Goal: Information Seeking & Learning: Learn about a topic

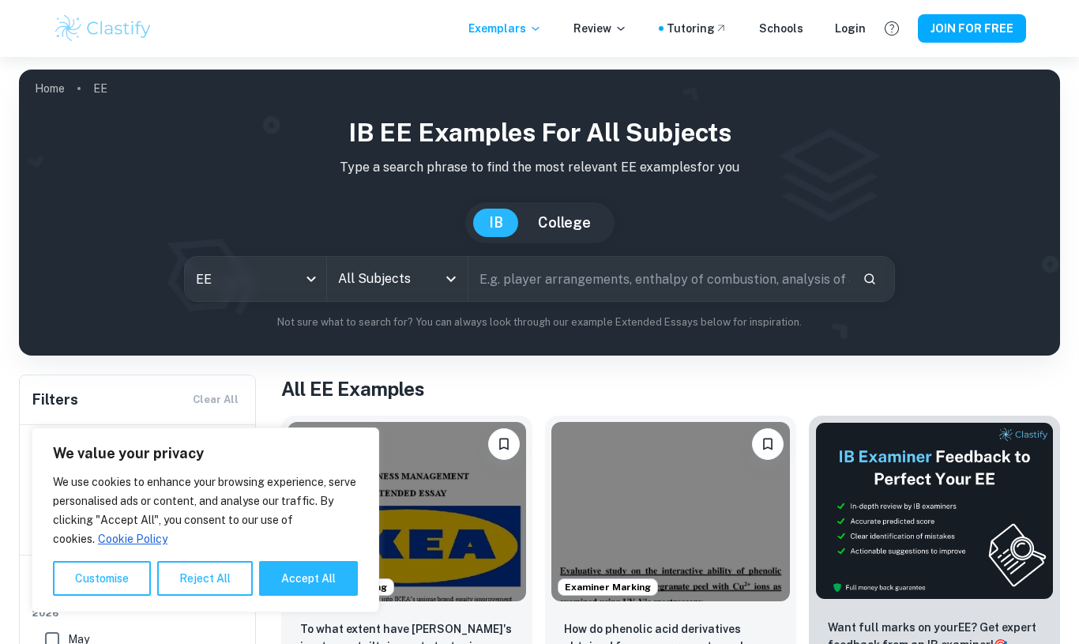
click at [303, 572] on button "Accept All" at bounding box center [308, 578] width 99 height 35
checkbox input "true"
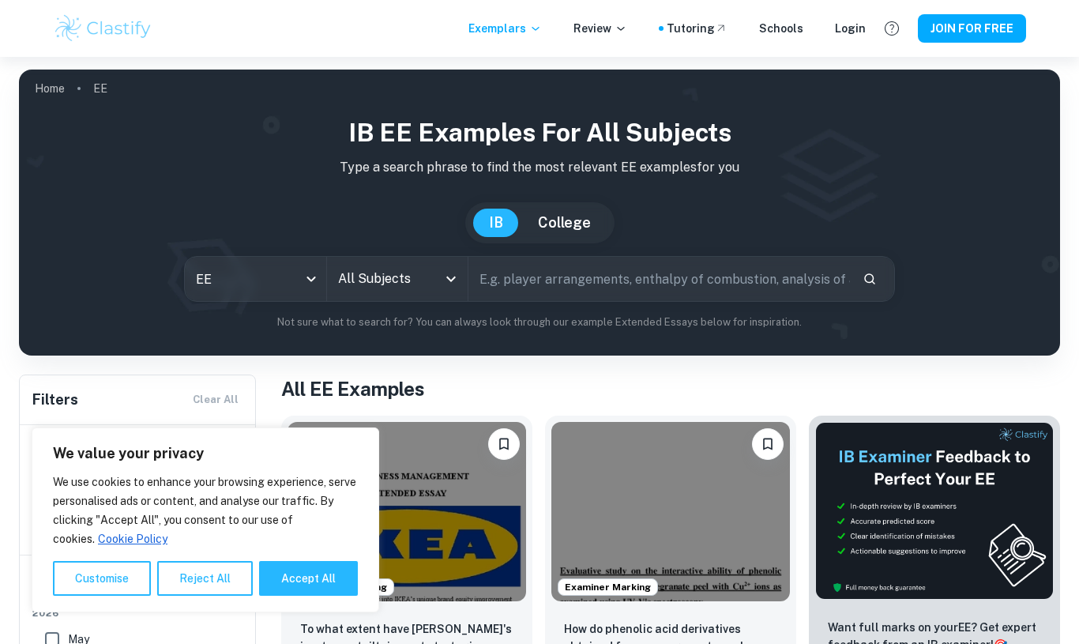
checkbox input "true"
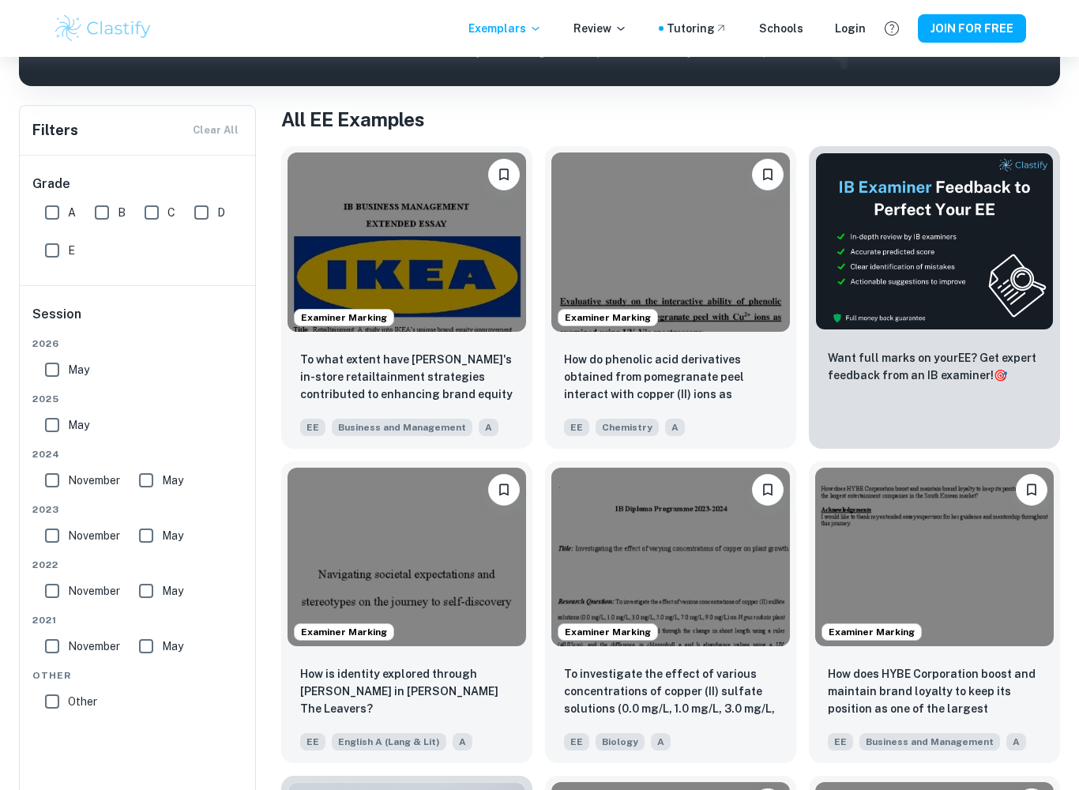
scroll to position [265, 0]
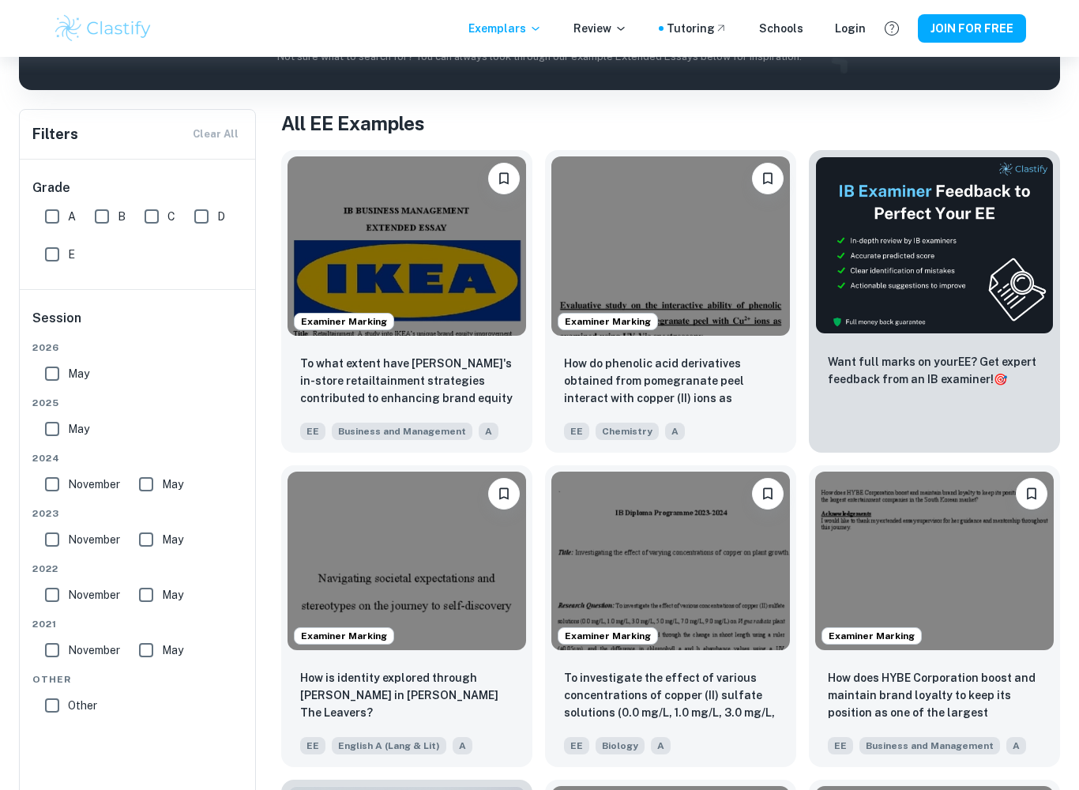
click at [59, 218] on input "A" at bounding box center [52, 217] width 32 height 32
checkbox input "true"
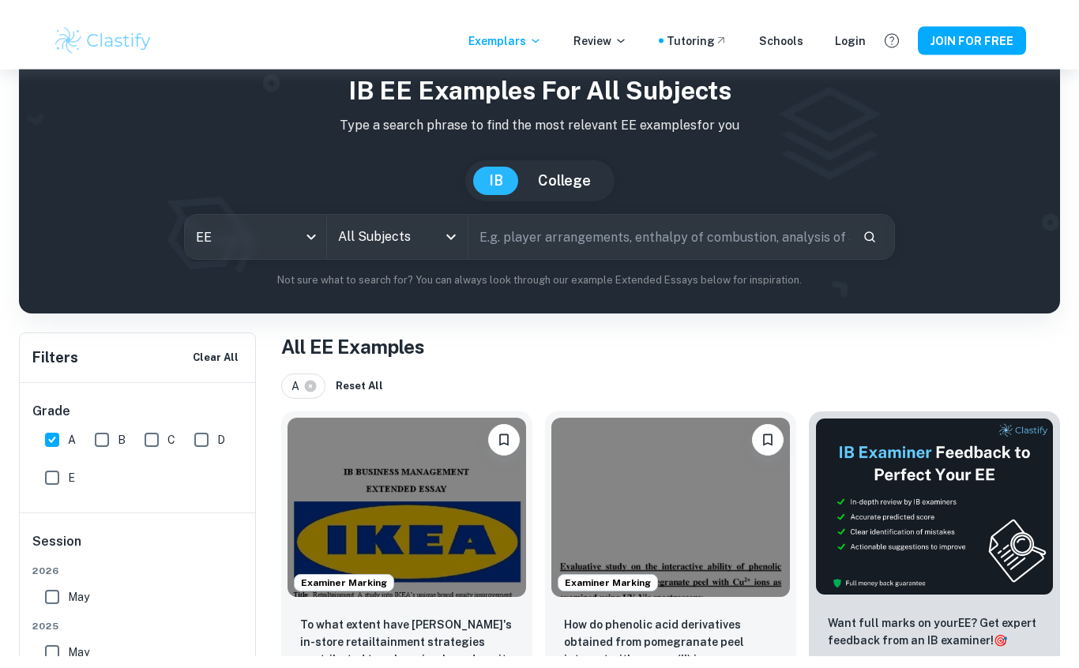
scroll to position [0, 0]
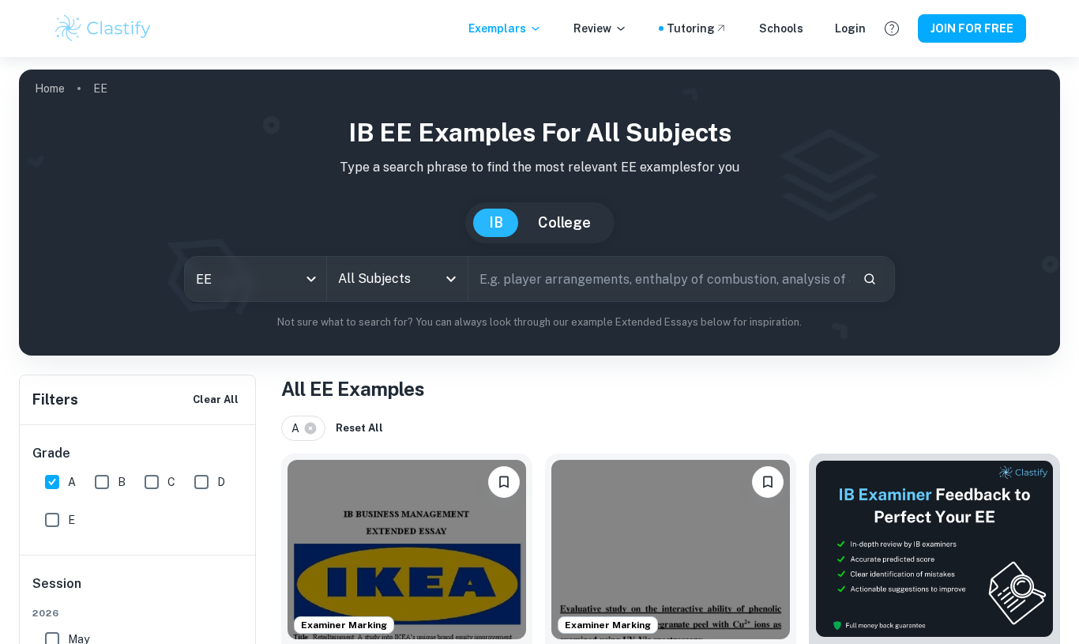
click at [388, 291] on input "All Subjects" at bounding box center [385, 279] width 103 height 30
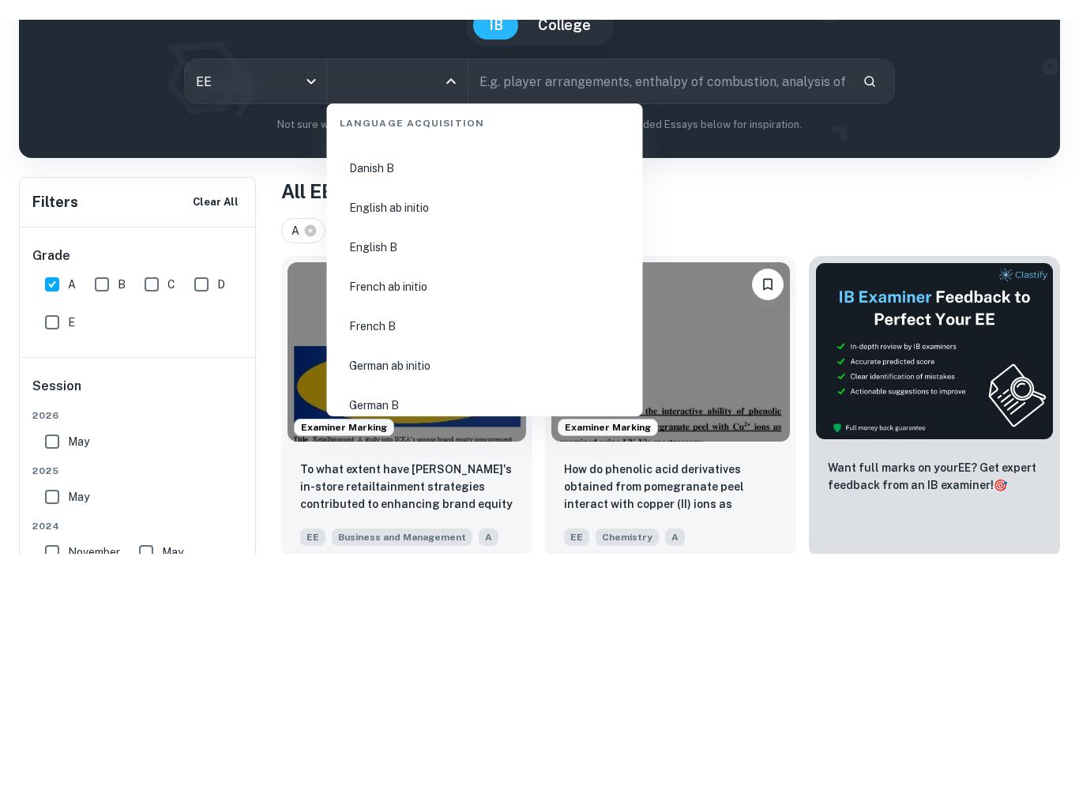
scroll to position [1132, 0]
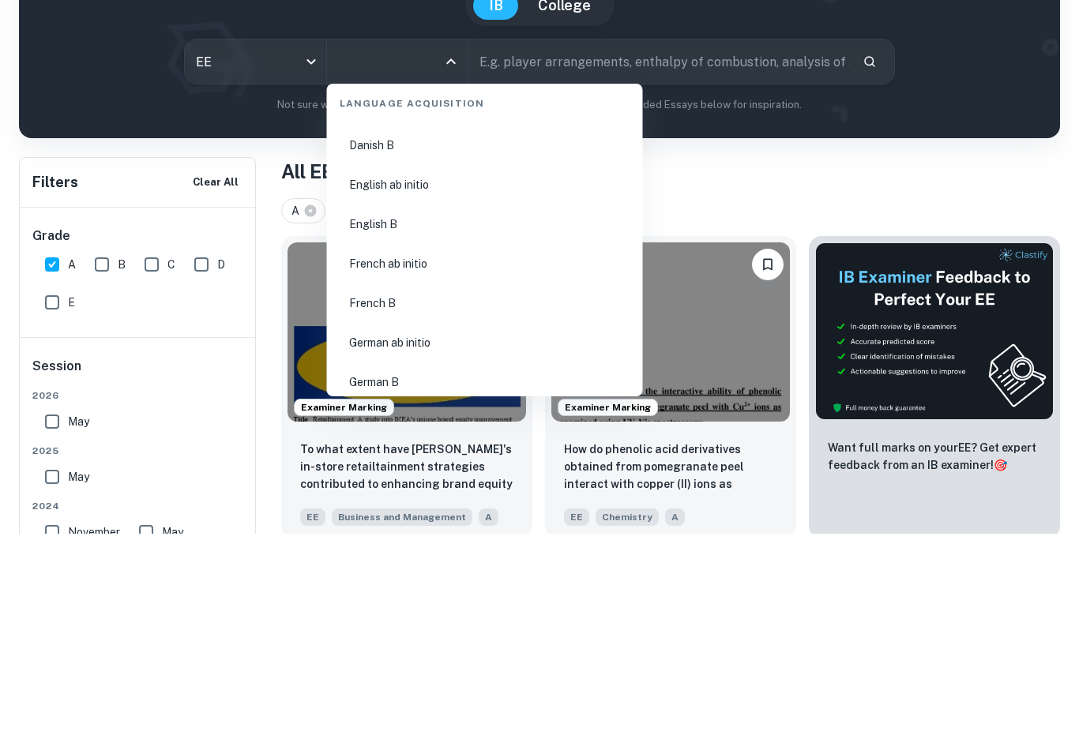
click at [520, 423] on li "English B" at bounding box center [484, 441] width 303 height 36
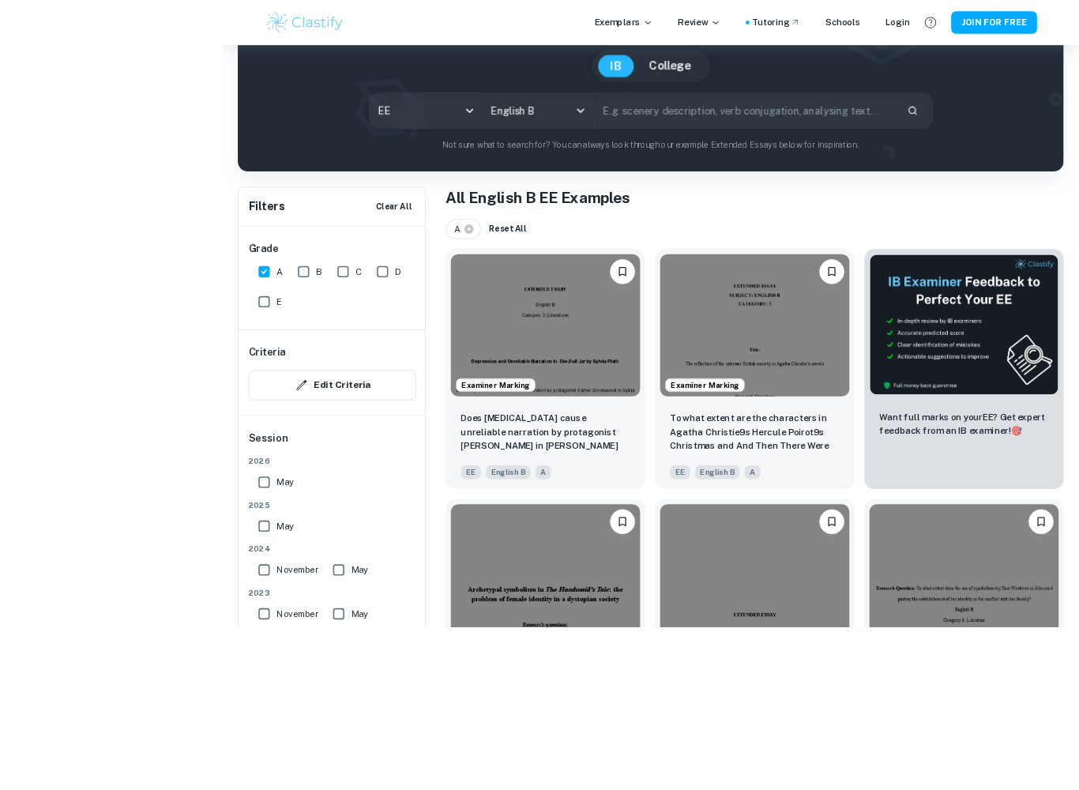
scroll to position [141, 0]
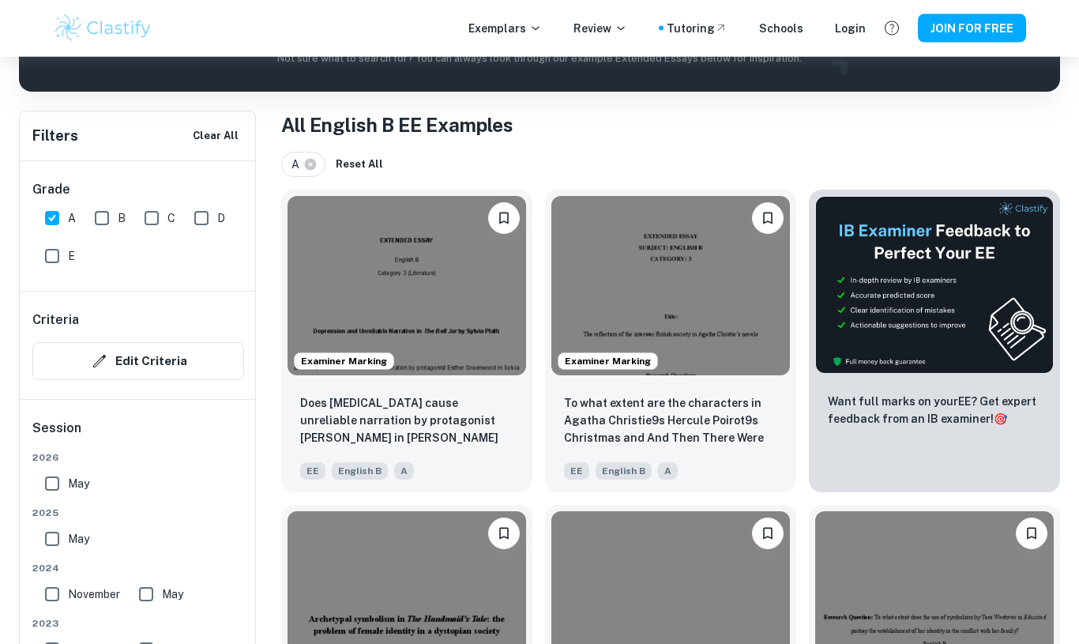
click at [950, 40] on button "JOIN FOR FREE" at bounding box center [972, 28] width 108 height 28
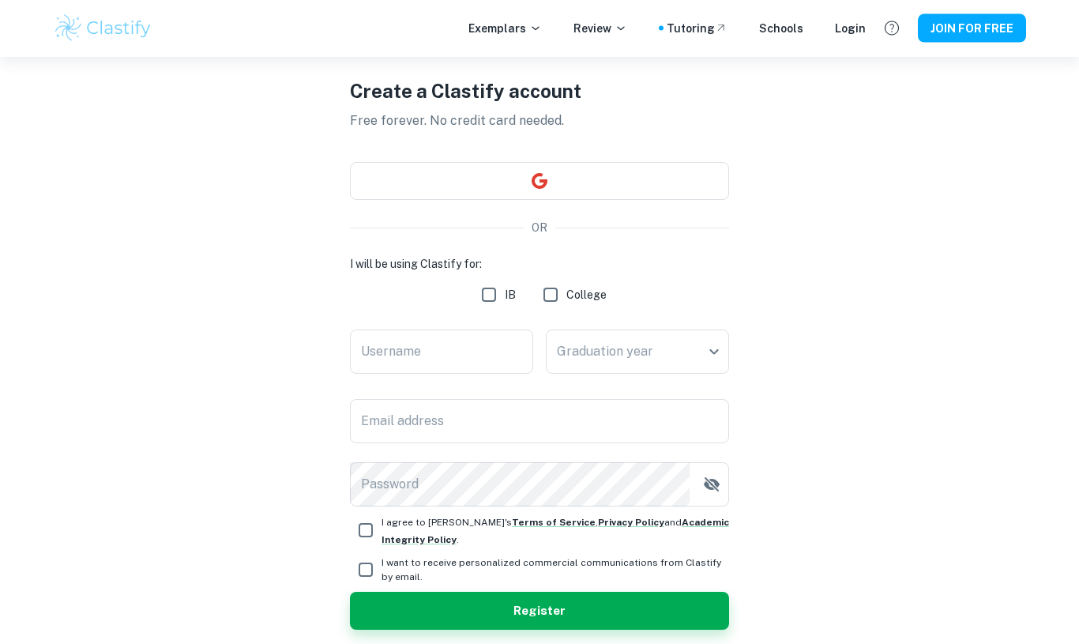
click at [674, 175] on button "button" at bounding box center [539, 182] width 379 height 38
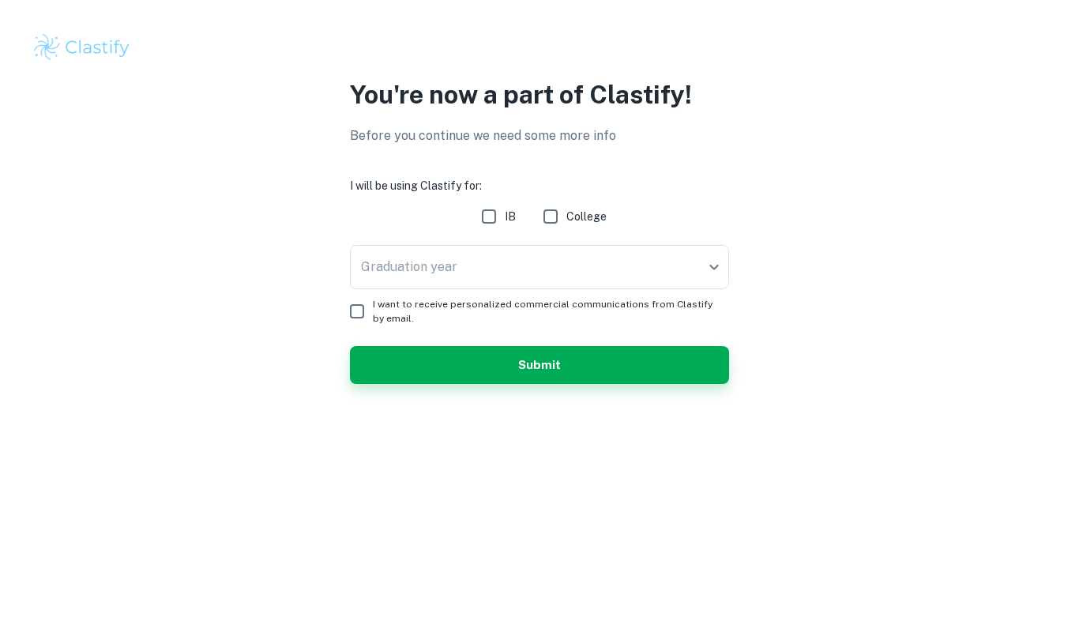
click at [504, 210] on input "IB" at bounding box center [489, 217] width 32 height 32
checkbox input "true"
click at [554, 212] on input "College" at bounding box center [551, 217] width 32 height 32
checkbox input "true"
click at [547, 272] on body "We value your privacy We use cookies to enhance your browsing experience, serve…" at bounding box center [539, 322] width 1079 height 644
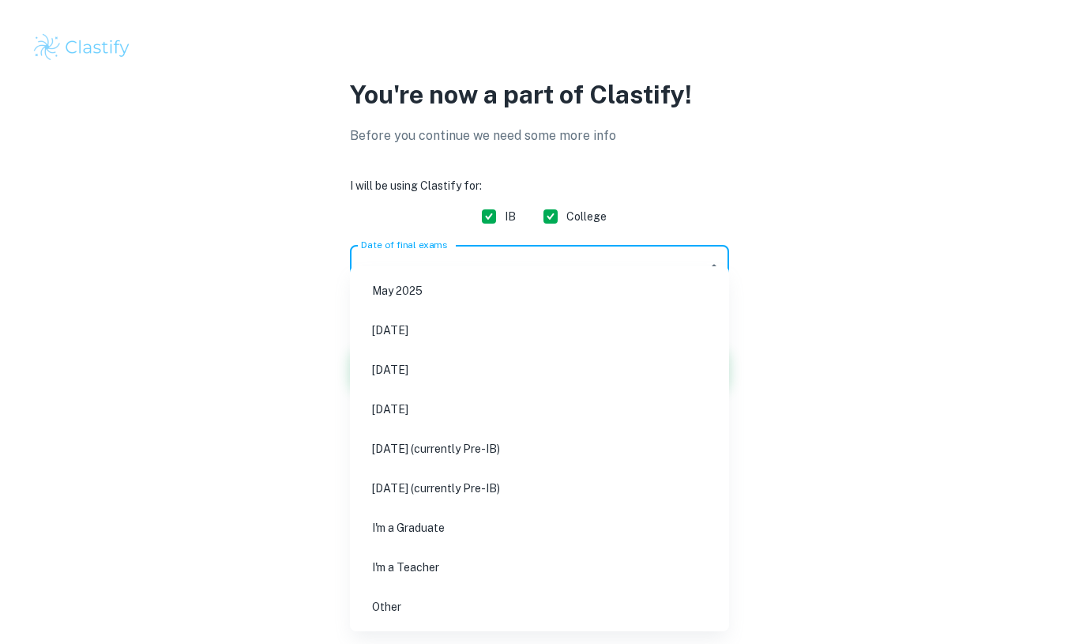
click at [171, 312] on div at bounding box center [539, 322] width 1079 height 644
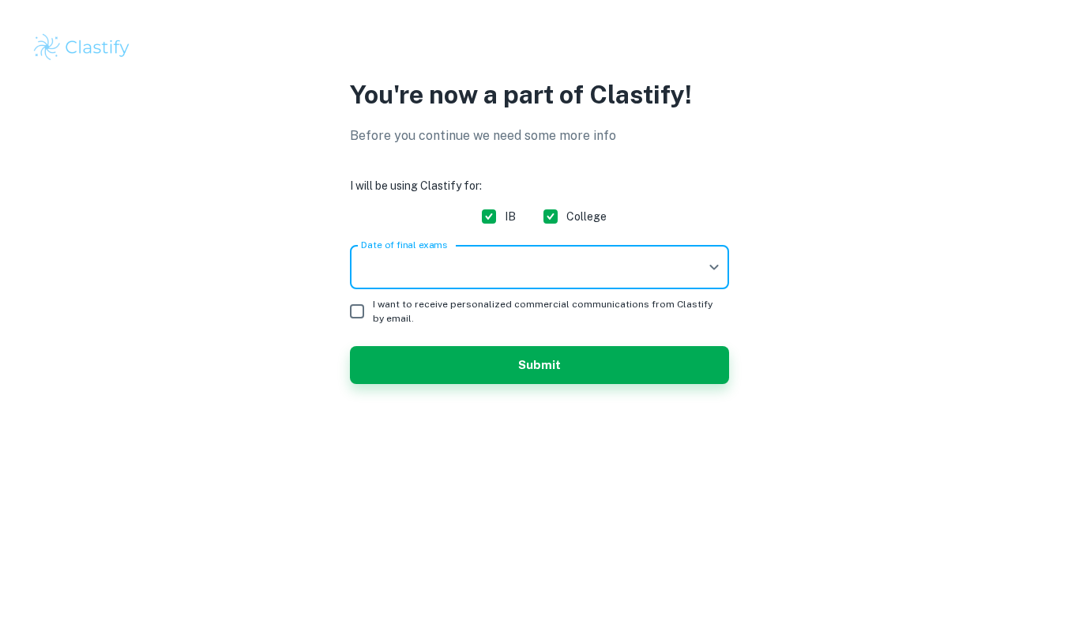
click at [582, 276] on body "We value your privacy We use cookies to enhance your browsing experience, serve…" at bounding box center [539, 322] width 1079 height 644
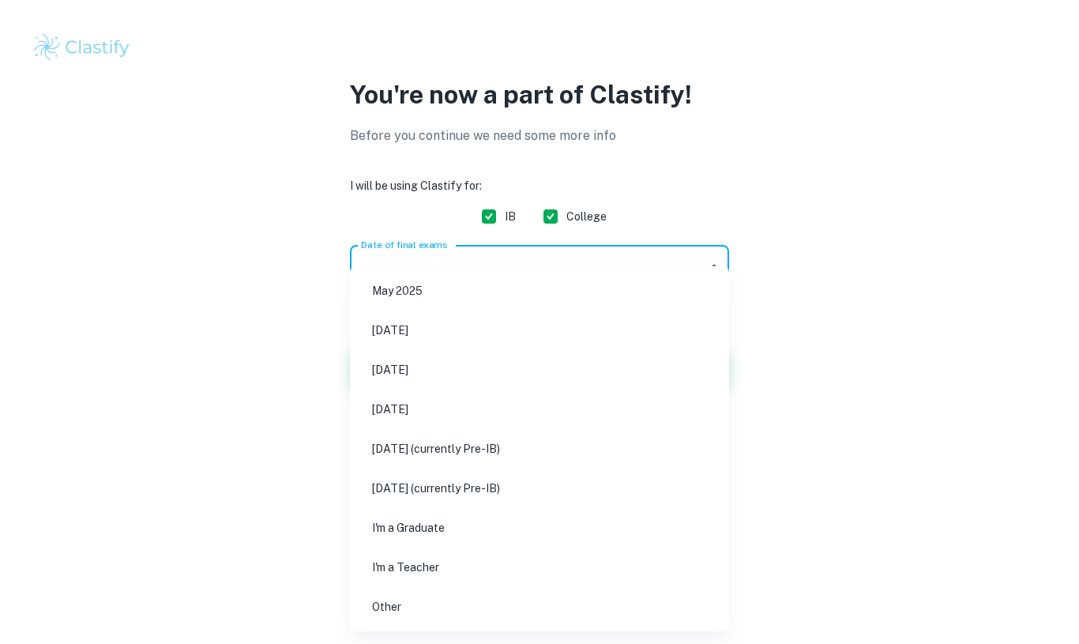
click at [416, 445] on li "May 2027 (currently Pre-IB)" at bounding box center [539, 448] width 366 height 36
type input "M27"
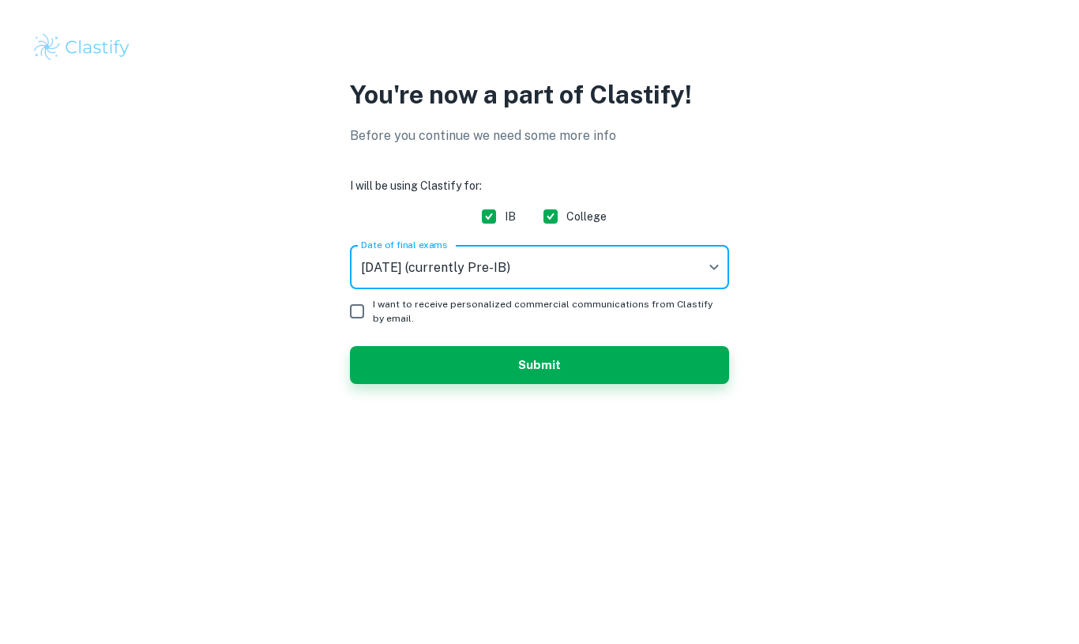
click at [600, 268] on body "We value your privacy We use cookies to enhance your browsing experience, serve…" at bounding box center [539, 322] width 1079 height 644
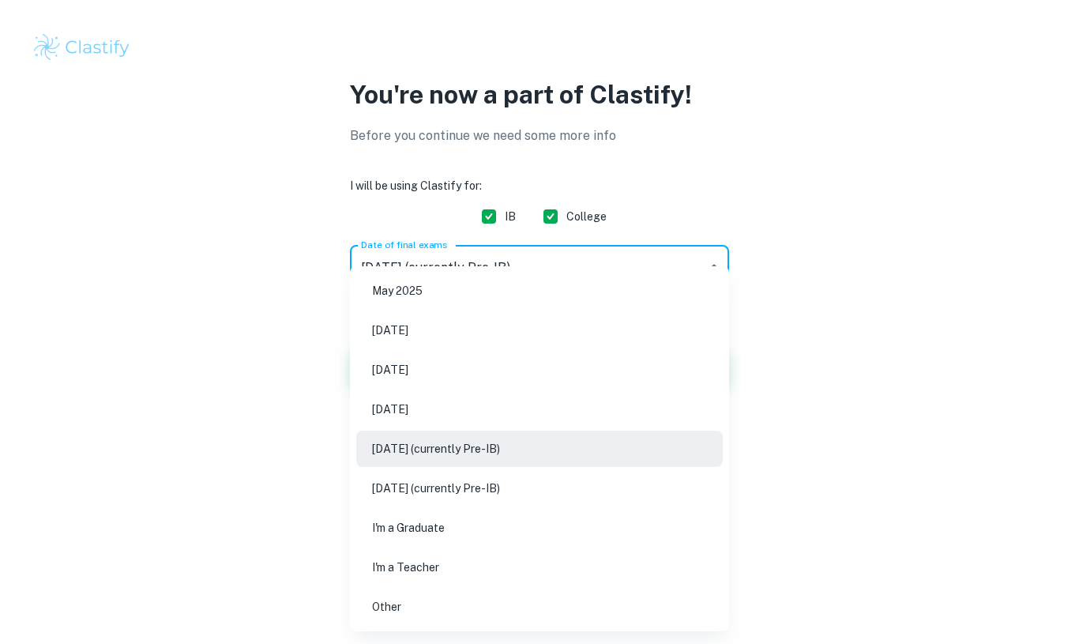
click at [205, 333] on div at bounding box center [539, 322] width 1079 height 644
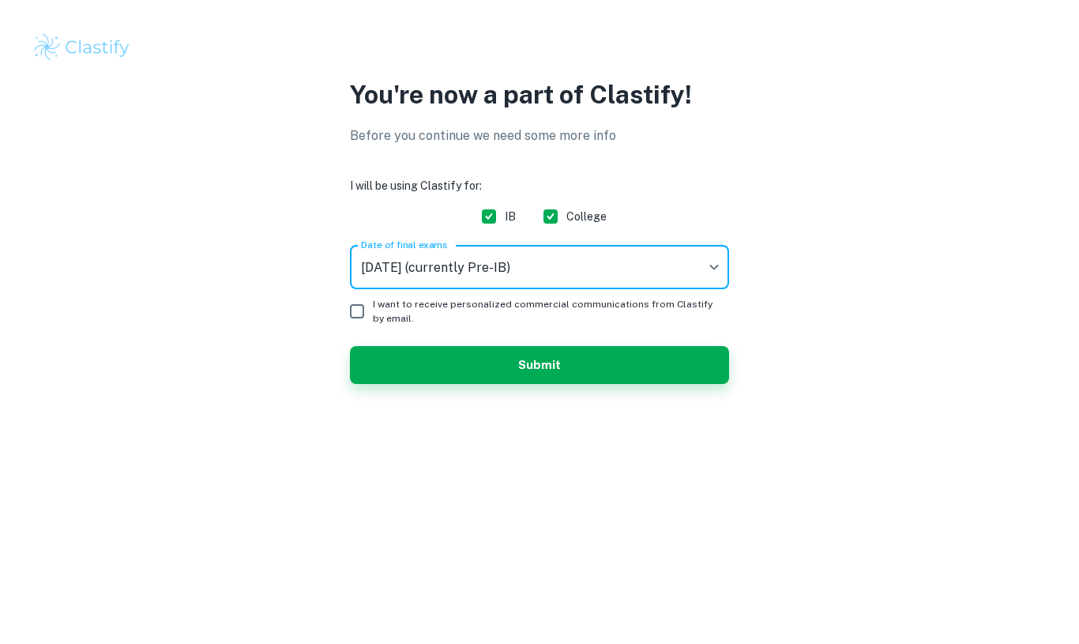
click at [698, 364] on button "Submit" at bounding box center [539, 365] width 379 height 38
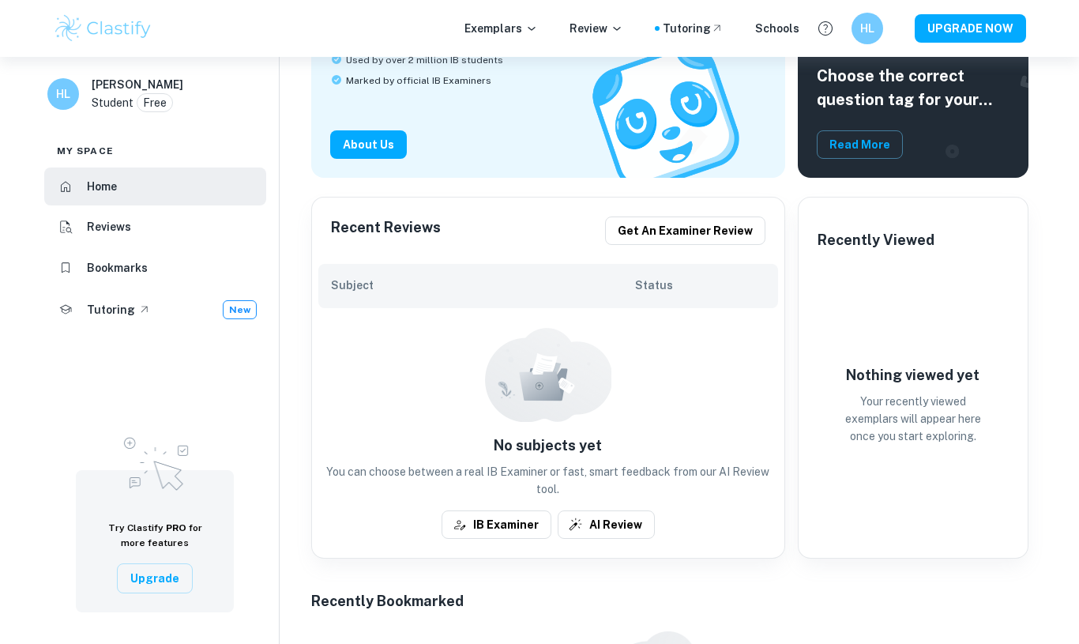
scroll to position [183, 0]
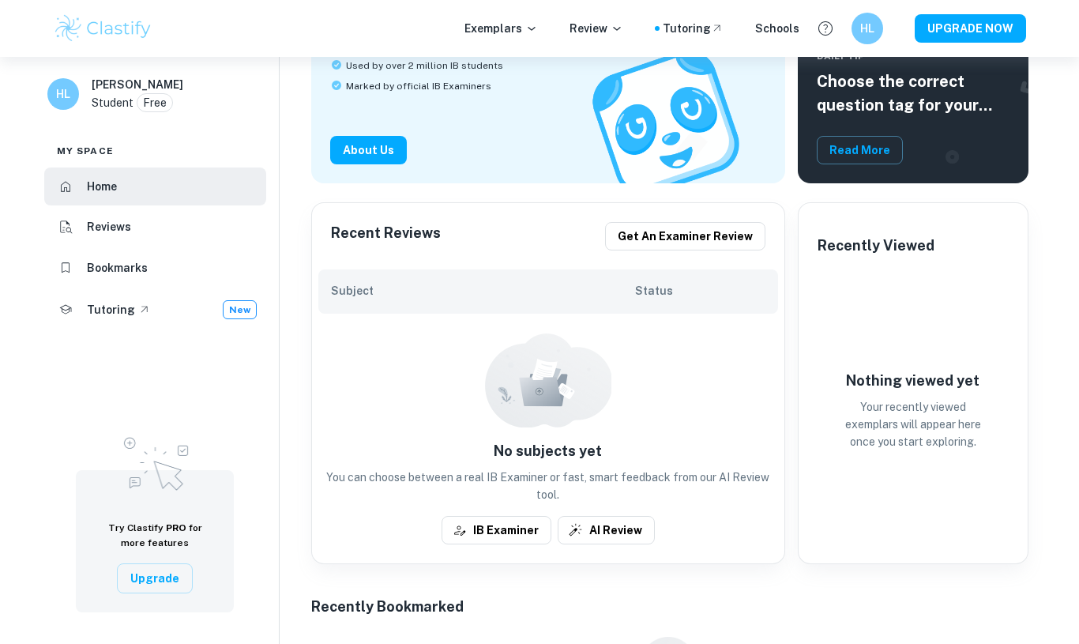
click at [497, 517] on button "IB Examiner" at bounding box center [496, 530] width 110 height 28
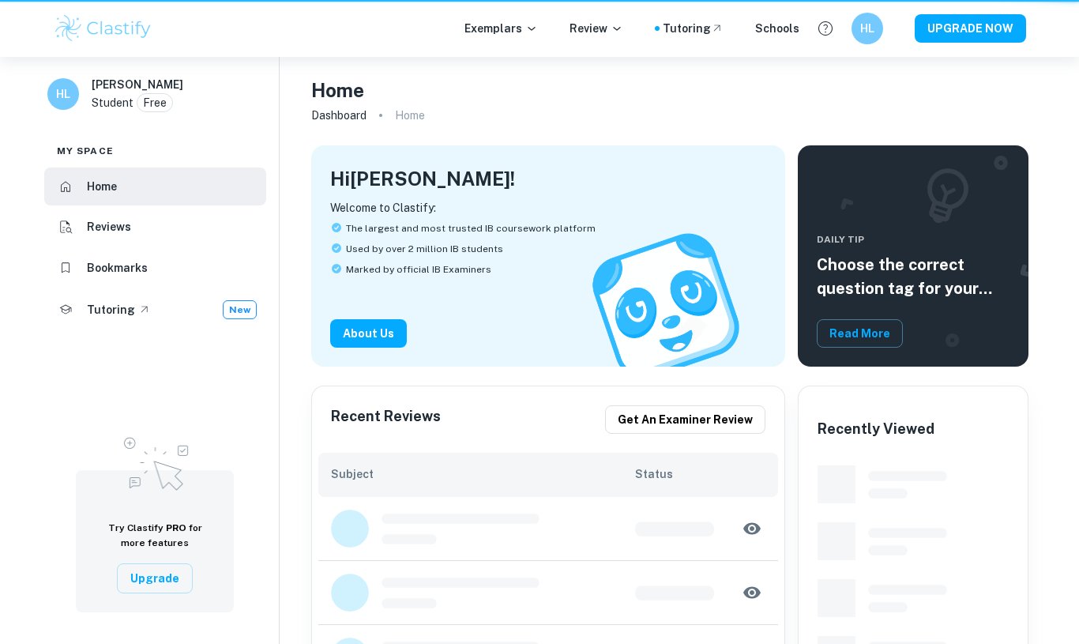
scroll to position [183, 0]
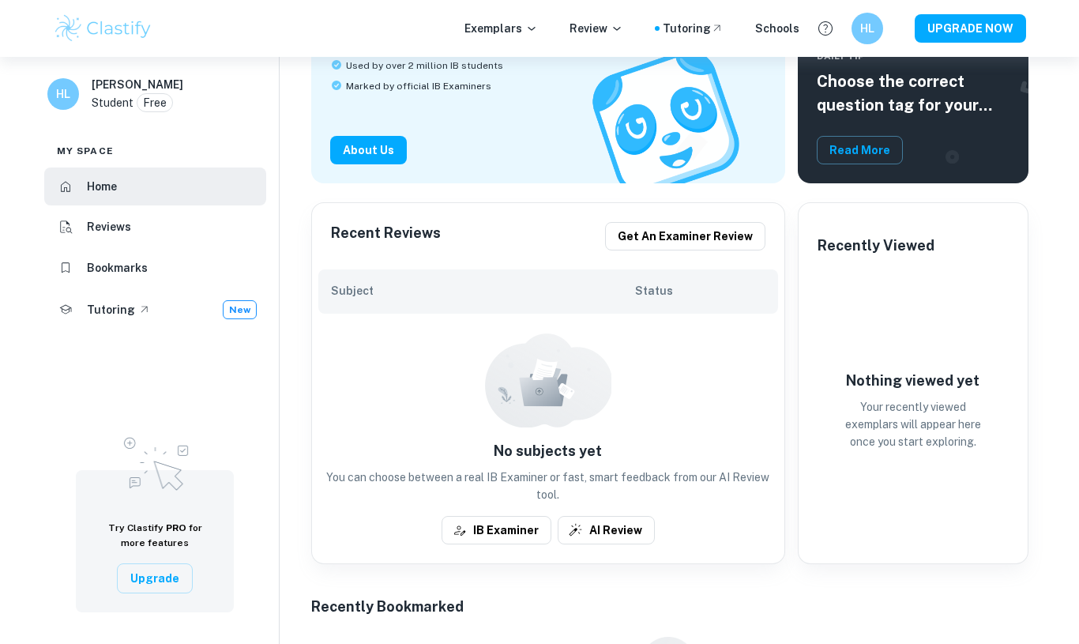
click at [520, 518] on button "IB Examiner" at bounding box center [496, 530] width 110 height 28
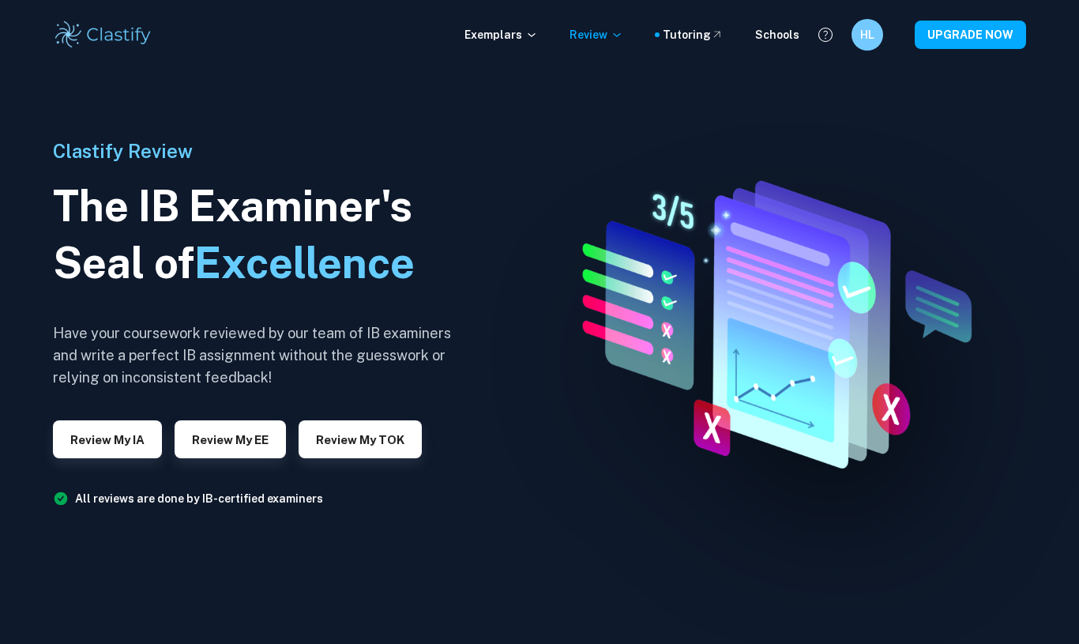
click at [213, 450] on button "Review my EE" at bounding box center [230, 439] width 111 height 38
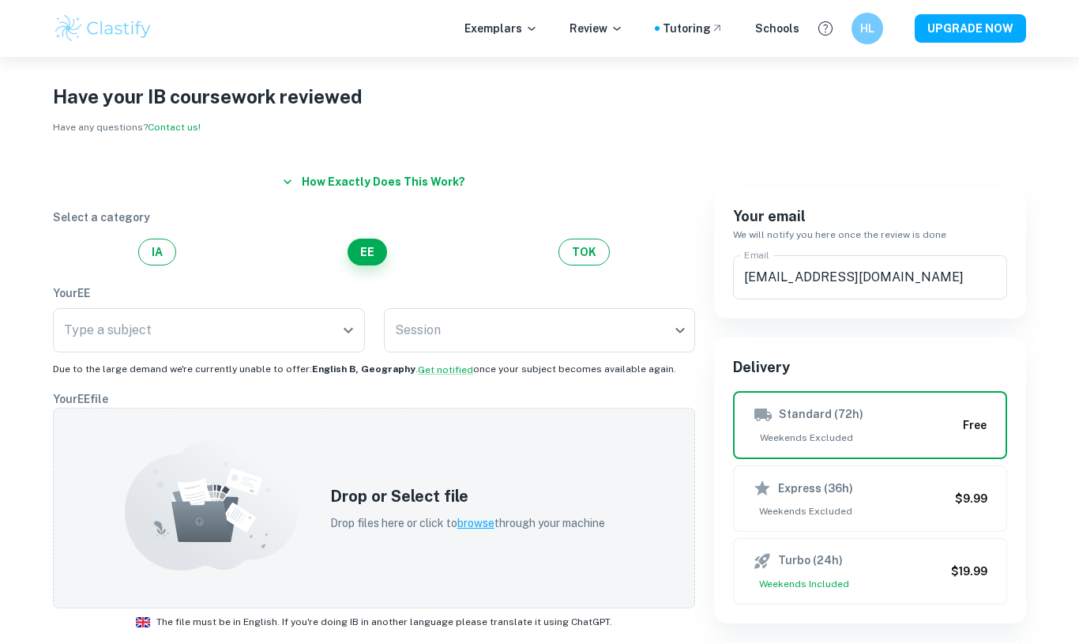
scroll to position [15, 0]
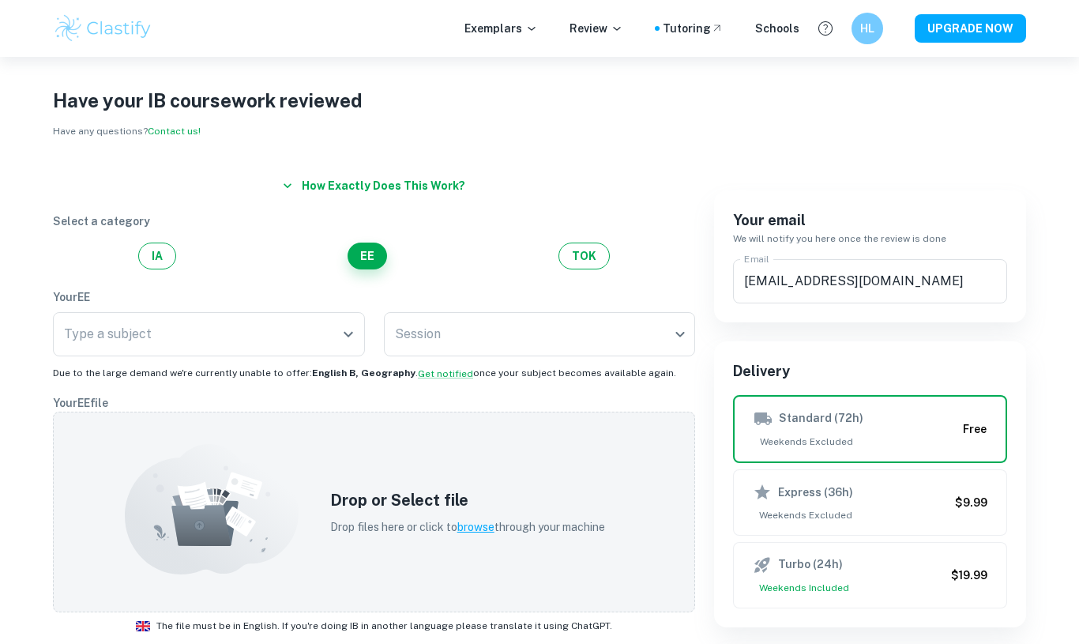
click at [132, 39] on img at bounding box center [103, 29] width 100 height 32
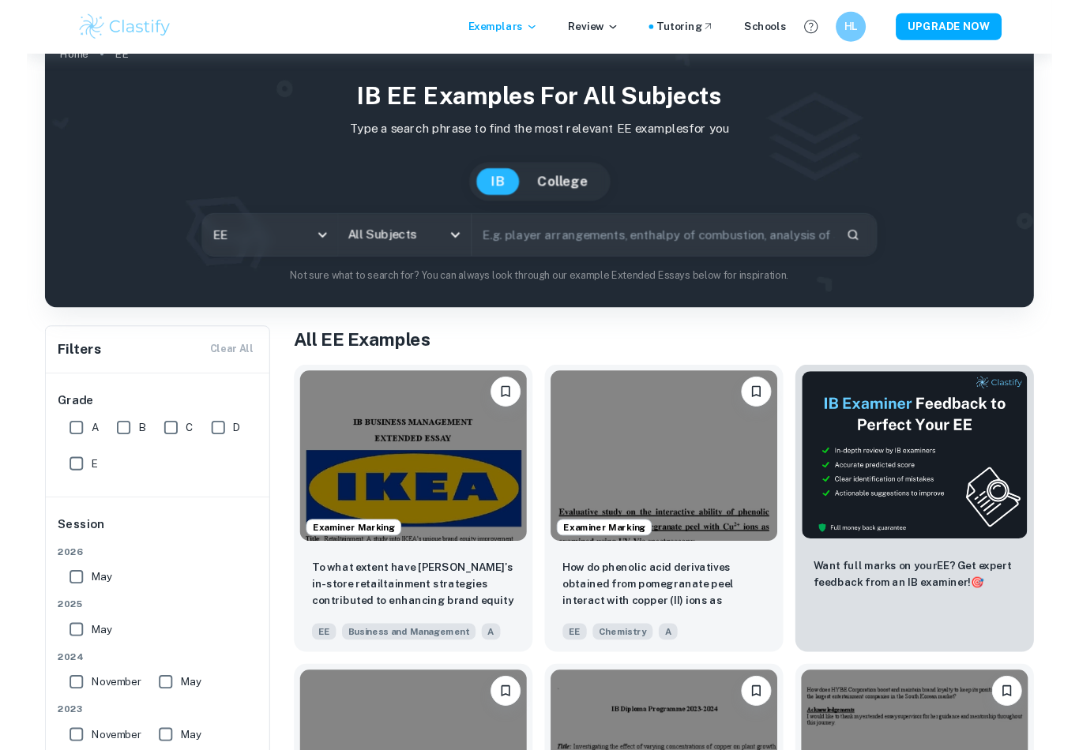
scroll to position [33, 0]
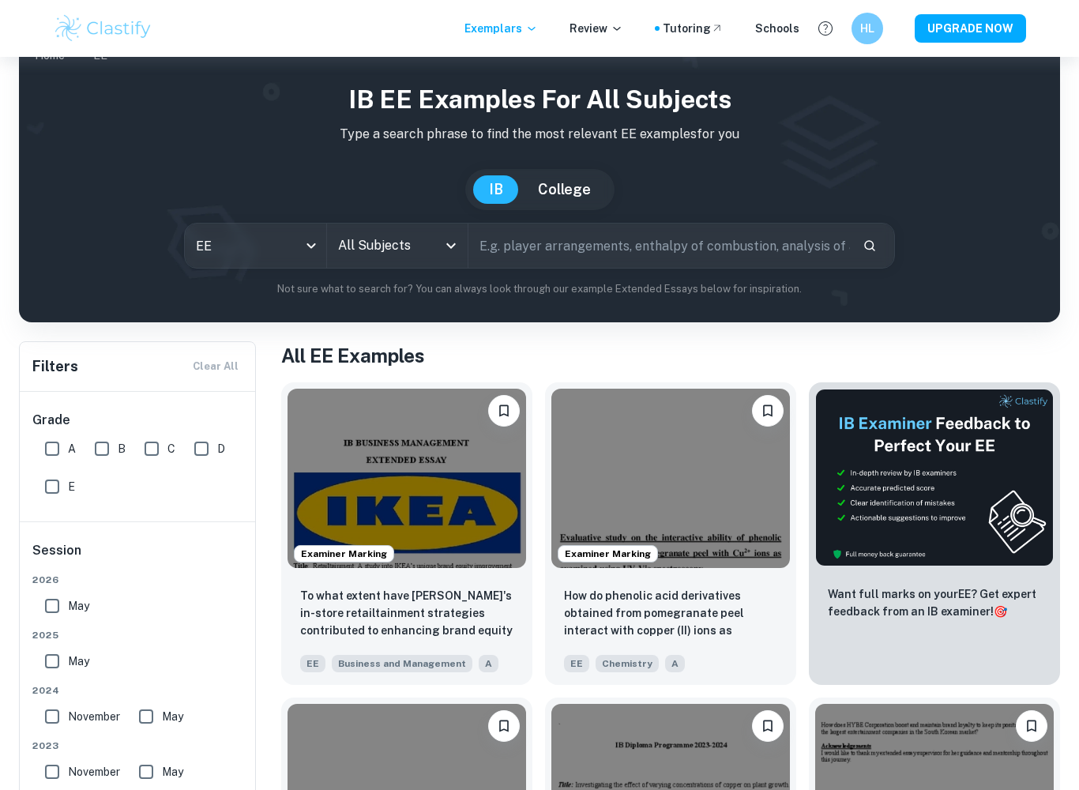
click at [423, 234] on input "All Subjects" at bounding box center [385, 246] width 103 height 30
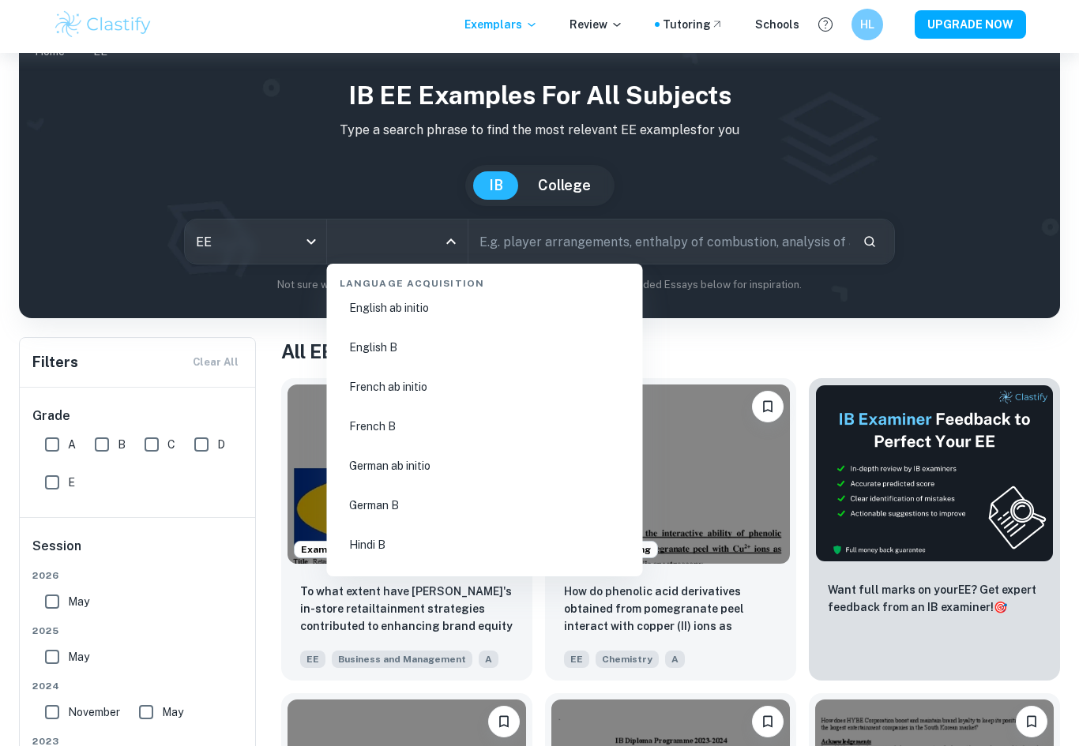
scroll to position [1189, 0]
click at [430, 344] on li "English B" at bounding box center [484, 350] width 303 height 36
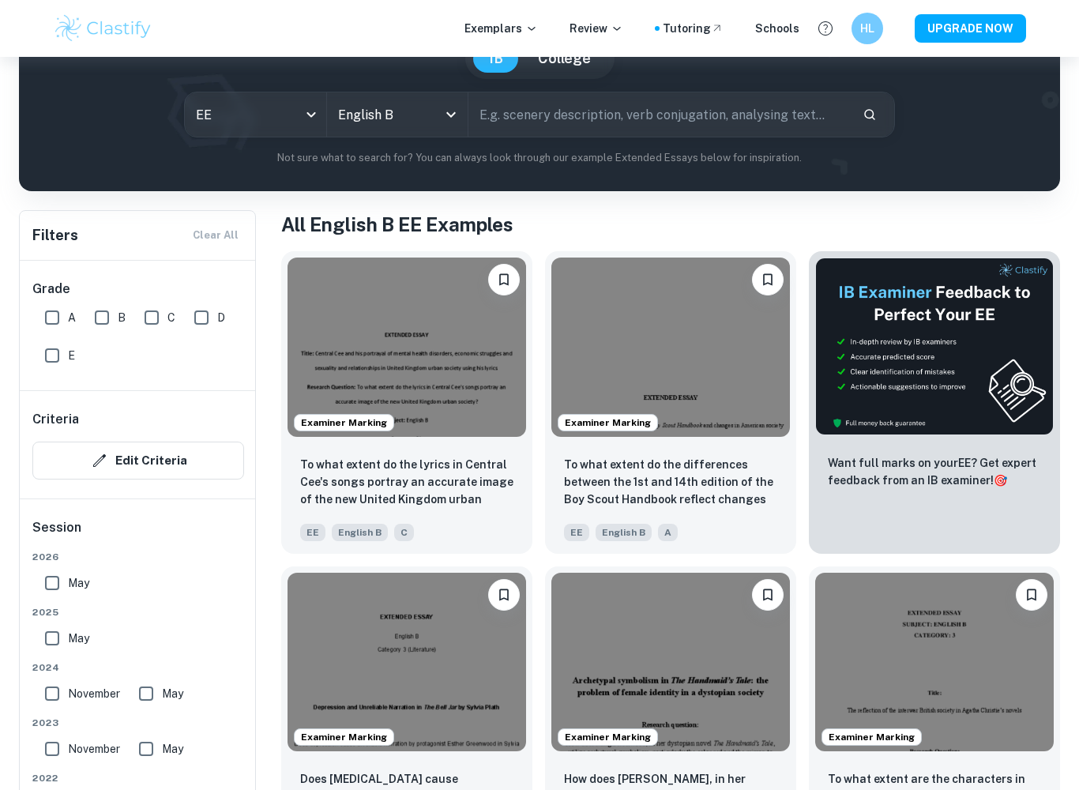
scroll to position [224, 0]
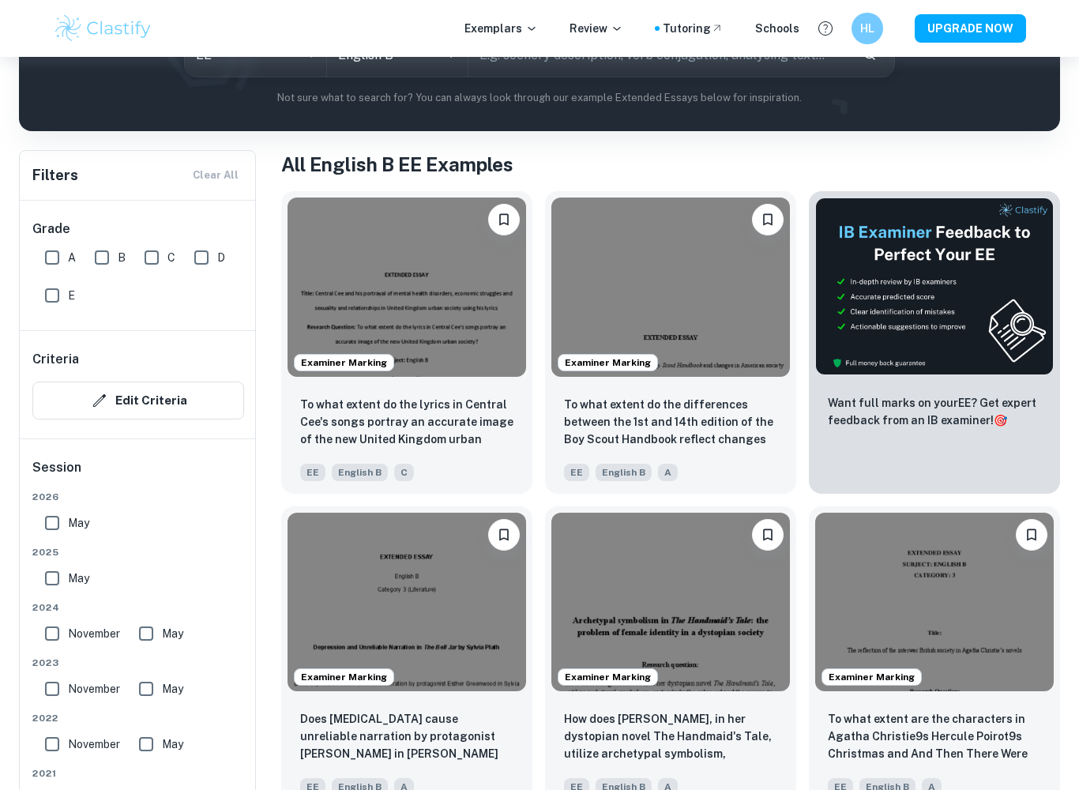
click at [47, 253] on input "A" at bounding box center [52, 258] width 32 height 32
checkbox input "true"
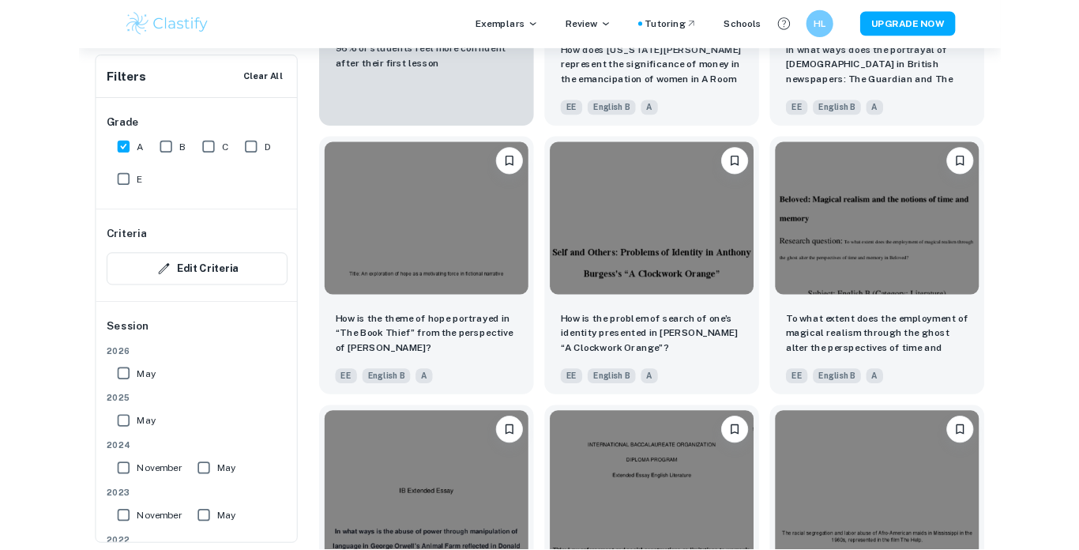
scroll to position [1319, 0]
